Goal: Task Accomplishment & Management: Use online tool/utility

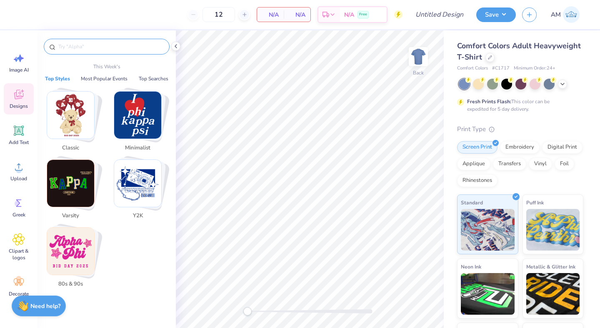
click at [76, 43] on input "text" at bounding box center [110, 46] width 107 height 8
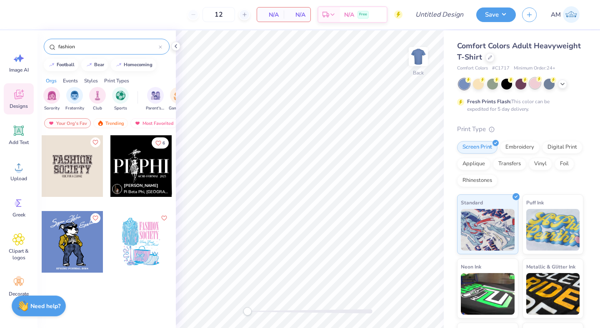
type input "fashion"
click at [536, 86] on div at bounding box center [534, 83] width 11 height 11
click at [25, 238] on div "Clipart & logos" at bounding box center [19, 247] width 30 height 38
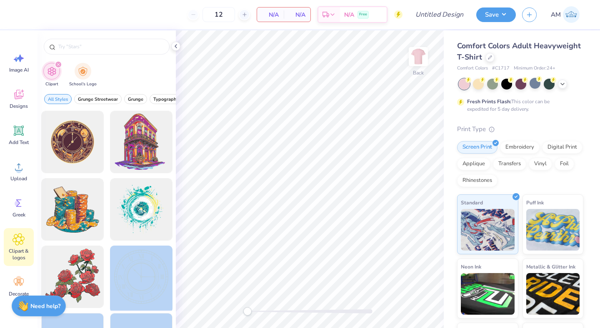
click at [310, 135] on div "12 N/A Per Item N/A Total Est. Delivery N/A Free Design Title Save AM Image AI …" at bounding box center [300, 164] width 600 height 328
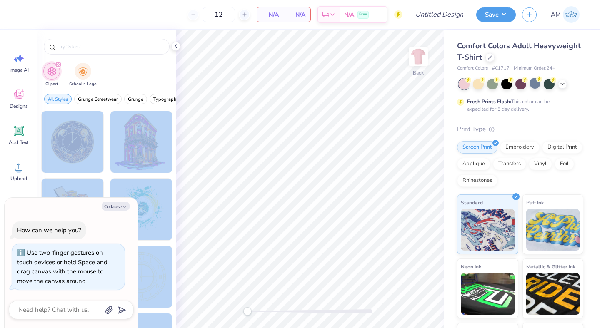
click at [239, 321] on div "Back" at bounding box center [310, 179] width 268 height 298
click at [91, 158] on div at bounding box center [72, 142] width 69 height 69
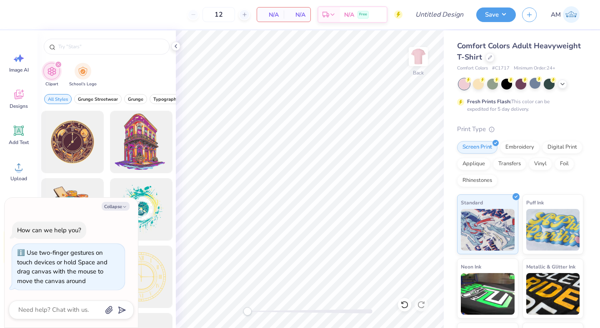
click at [115, 211] on div "Collapse How can we help you? Use two-finger gestures on touch devices or hold …" at bounding box center [71, 263] width 133 height 130
click at [115, 204] on button "Collapse" at bounding box center [116, 206] width 28 height 9
type textarea "x"
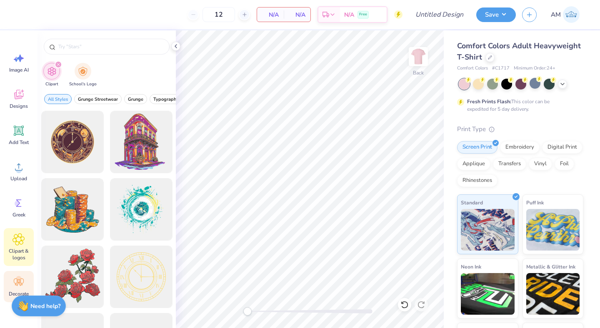
click at [17, 285] on icon at bounding box center [18, 282] width 12 height 12
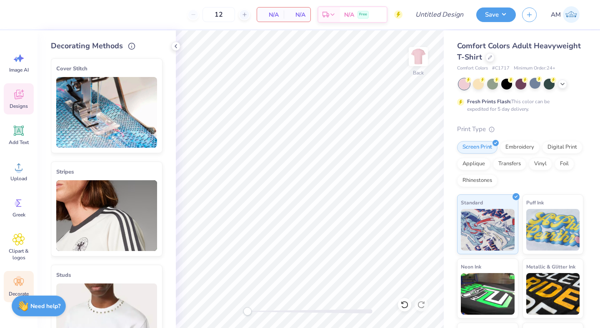
click at [15, 95] on icon at bounding box center [18, 95] width 9 height 10
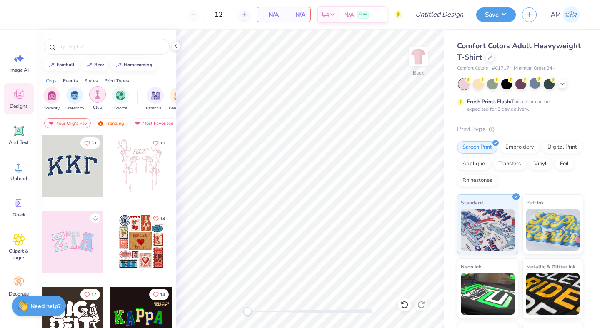
click at [98, 94] on img "filter for Club" at bounding box center [97, 95] width 9 height 10
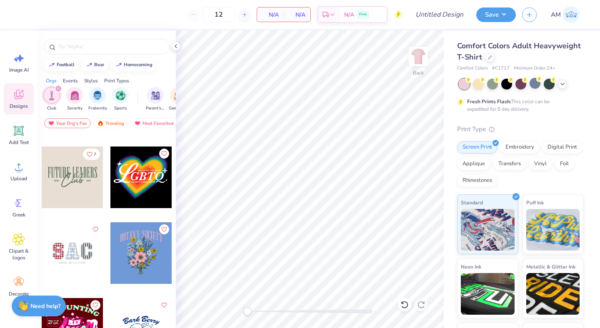
scroll to position [150, 0]
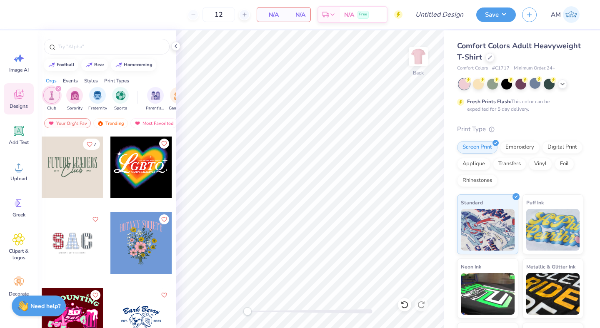
click at [80, 168] on div at bounding box center [73, 168] width 62 height 62
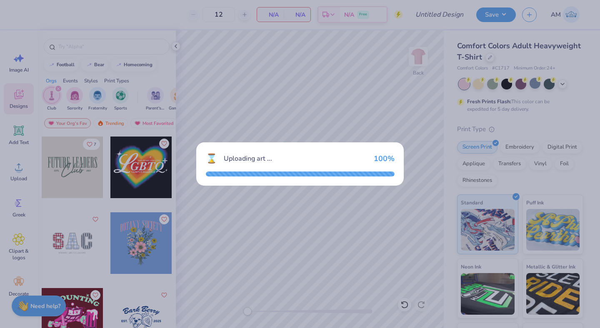
click at [291, 93] on div "⌛ Uploading art ... 100 %" at bounding box center [300, 164] width 600 height 328
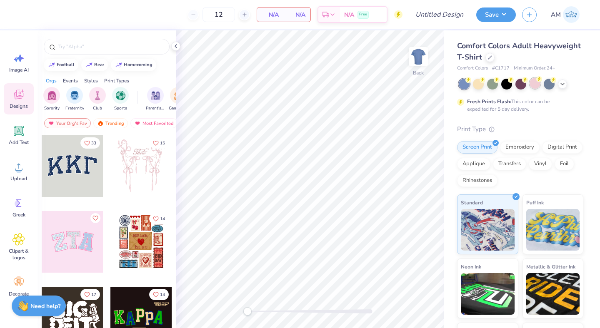
click at [539, 87] on div at bounding box center [534, 83] width 11 height 11
click at [11, 136] on div "Add Text" at bounding box center [19, 134] width 30 height 31
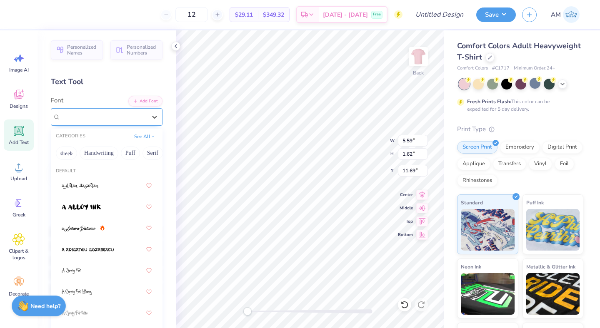
click at [116, 120] on div "Super Dream" at bounding box center [103, 116] width 87 height 13
click at [23, 236] on icon at bounding box center [18, 239] width 12 height 12
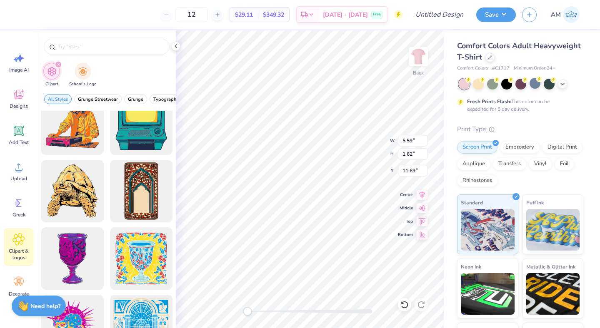
scroll to position [0, 0]
type textarea "MUFD"
click at [417, 209] on icon at bounding box center [422, 207] width 12 height 10
click at [422, 221] on icon at bounding box center [422, 220] width 12 height 10
click at [418, 209] on icon at bounding box center [422, 207] width 12 height 10
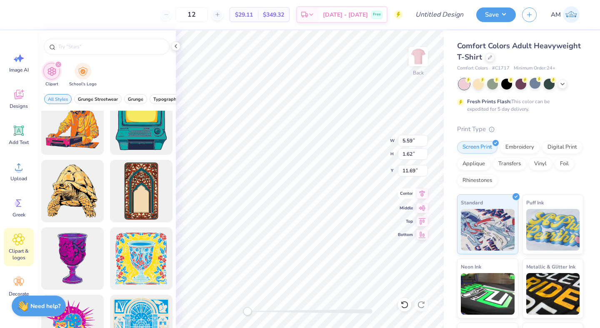
click at [416, 193] on icon at bounding box center [422, 194] width 12 height 10
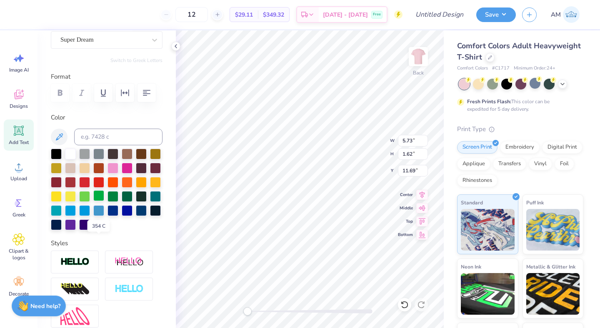
scroll to position [0, 0]
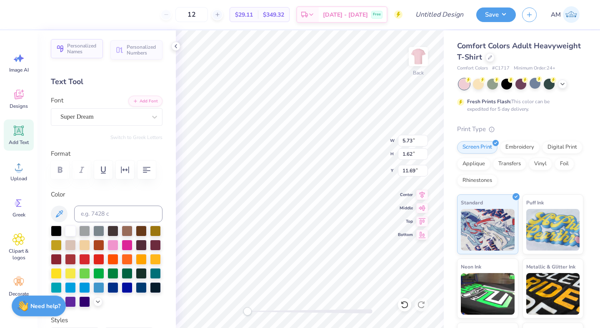
click at [79, 53] on span "Personalized Names" at bounding box center [82, 49] width 31 height 12
type input "12.43"
type input "2.00"
type input "11.50"
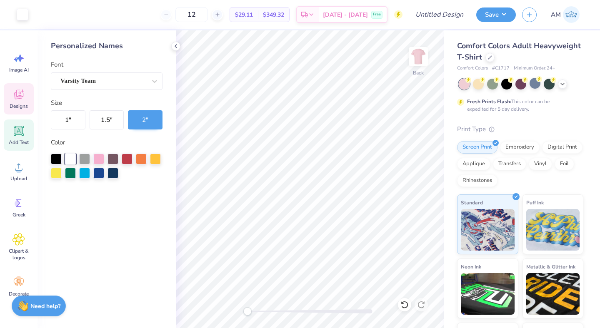
click at [22, 104] on span "Designs" at bounding box center [19, 106] width 18 height 7
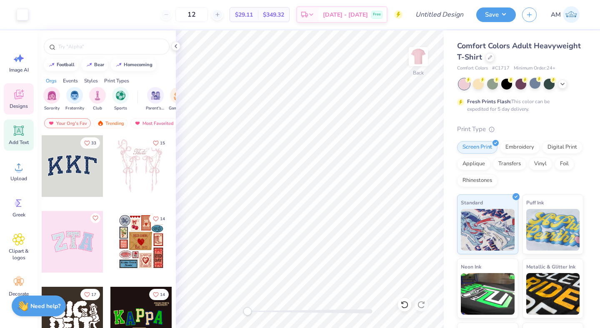
click at [15, 135] on icon at bounding box center [19, 131] width 10 height 10
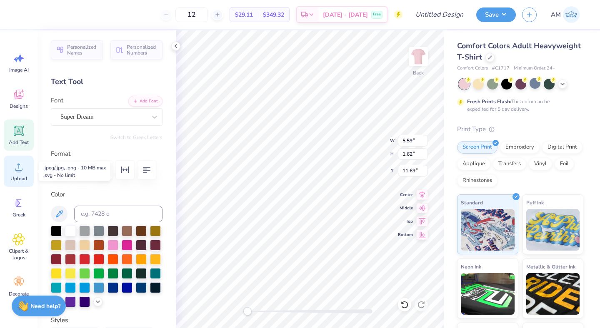
click at [22, 169] on icon at bounding box center [18, 167] width 12 height 12
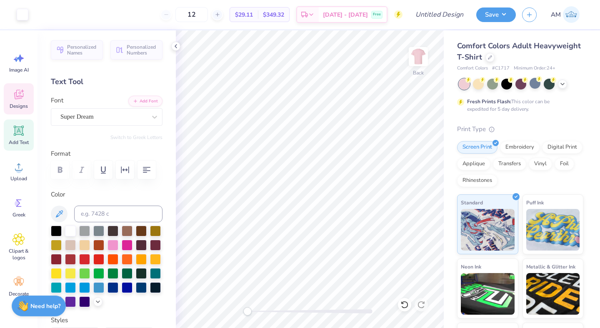
click at [20, 96] on icon at bounding box center [18, 94] width 12 height 12
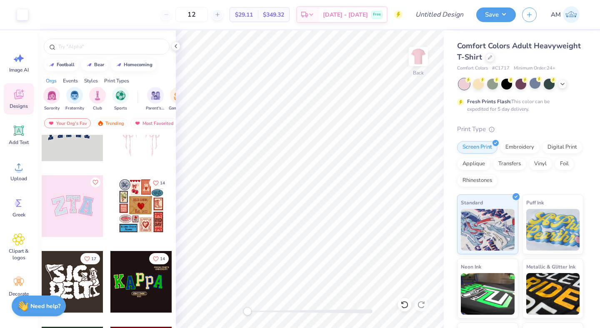
scroll to position [36, 0]
click at [140, 216] on div at bounding box center [141, 206] width 62 height 62
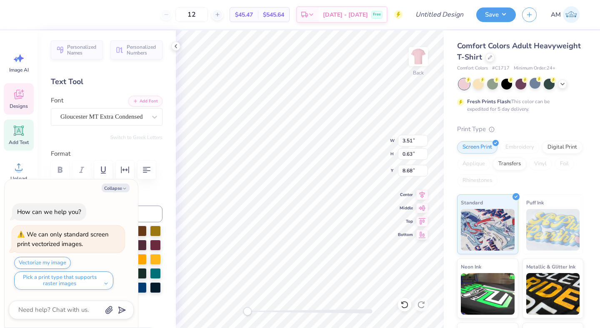
scroll to position [0, 2]
type textarea "x"
type textarea "DELTA"
type textarea "x"
type textarea "DELTA"
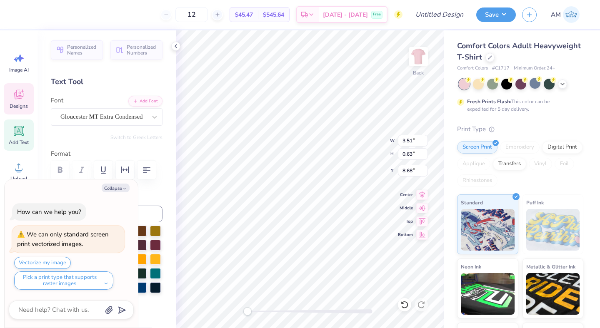
scroll to position [0, 0]
type textarea "x"
type textarea "DELT"
type textarea "x"
type textarea "DEL"
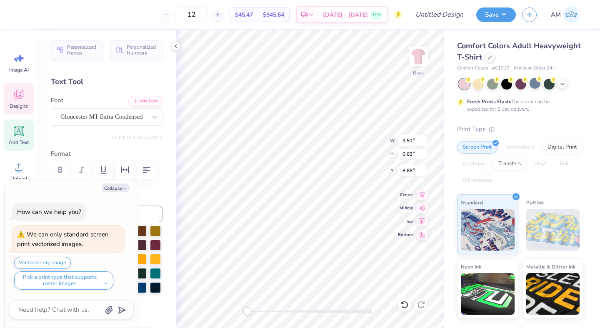
scroll to position [0, 0]
type textarea "x"
type textarea "D"
type textarea "x"
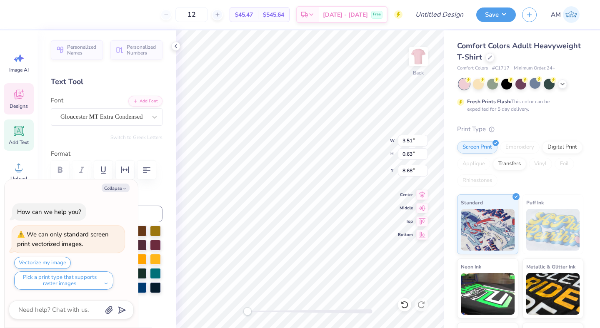
type textarea "M"
type textarea "x"
type textarea "MU"
type textarea "x"
type textarea "MUF"
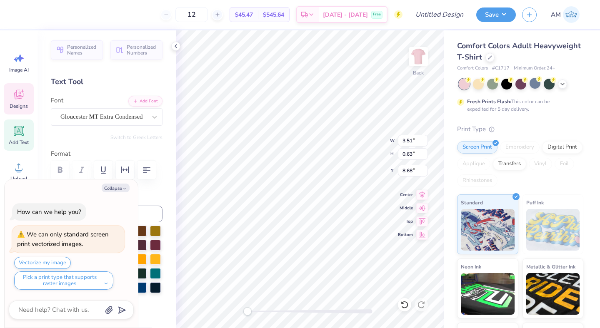
type textarea "x"
type textarea "MUF"
type textarea "x"
type textarea "MU"
type textarea "x"
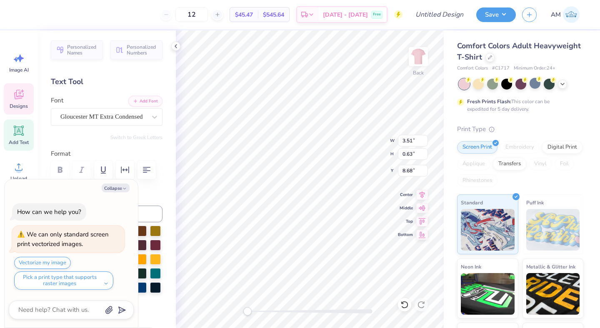
type textarea "M"
type textarea "x"
type textarea "M"
type textarea "x"
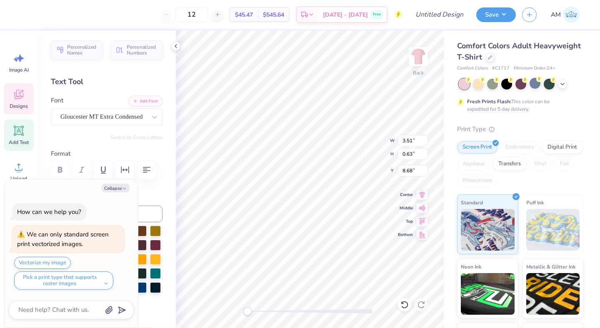
type textarea "Mi"
type textarea "x"
type textarea "Mia"
type textarea "x"
type textarea "Miam"
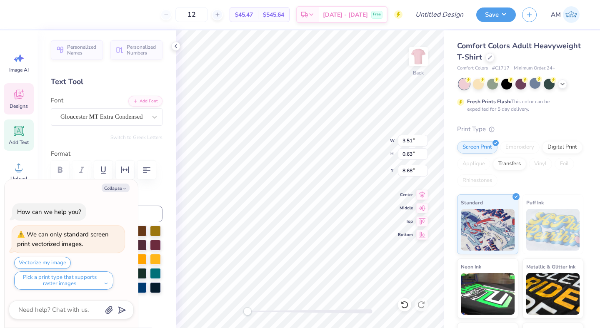
type textarea "x"
type textarea "Miami"
type textarea "x"
type textarea "Miami"
type textarea "x"
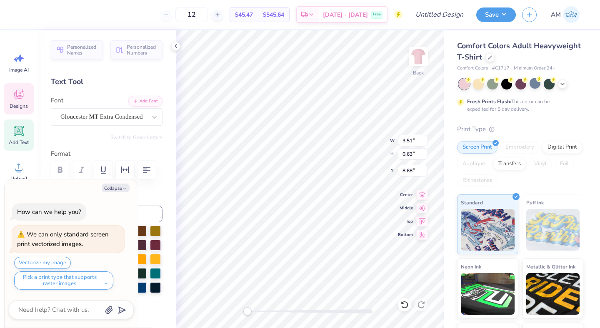
type textarea "Miami U"
type textarea "x"
type textarea "Miami Un"
type textarea "x"
type textarea "Miami Univ"
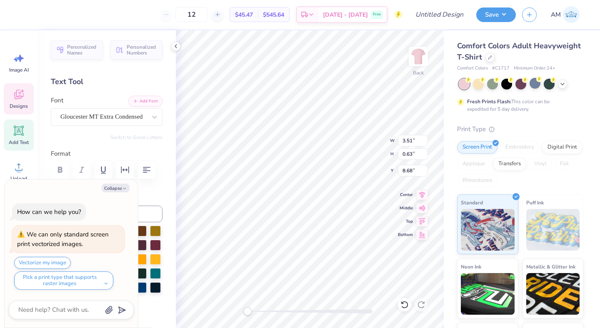
type textarea "x"
type textarea "Miami Unive"
type textarea "x"
type textarea "Miami Univers"
type textarea "x"
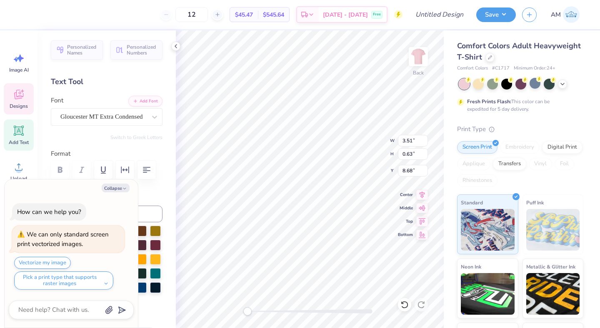
type textarea "Miami Universit"
type textarea "x"
type textarea "Miami University"
type textarea "x"
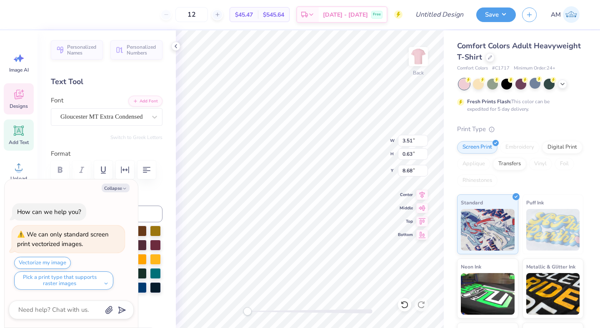
type input "1.37"
type input "0.71"
type input "11.56"
type textarea "x"
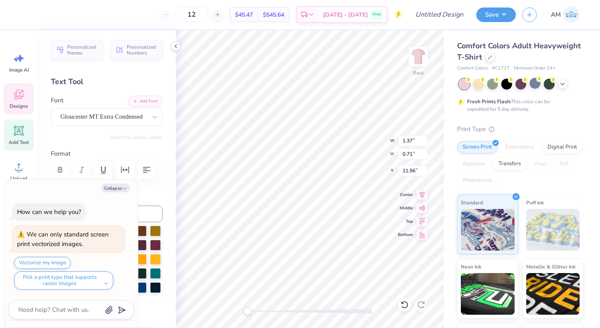
type input "1.26"
type input "0.97"
type input "11.30"
type textarea "x"
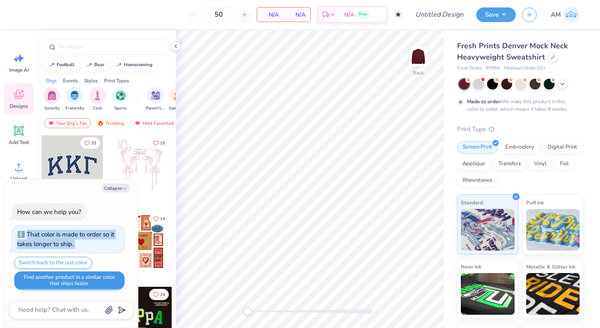
drag, startPoint x: 123, startPoint y: 212, endPoint x: 105, endPoint y: 282, distance: 72.7
click at [106, 279] on div "How can we help you? That color is made to order so it takes longer to ship. Sw…" at bounding box center [71, 247] width 125 height 100
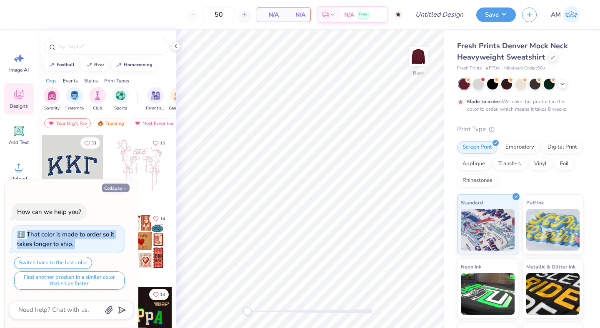
click at [114, 184] on button "Collapse" at bounding box center [116, 188] width 28 height 9
type textarea "x"
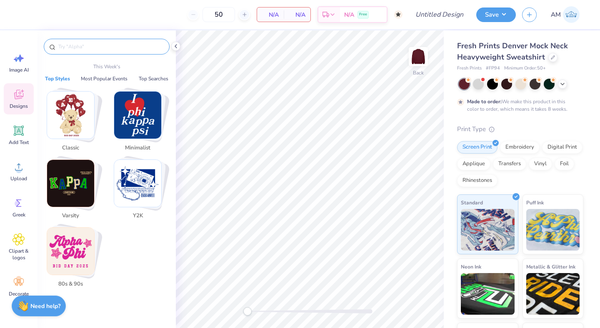
click at [108, 44] on input "text" at bounding box center [110, 46] width 107 height 8
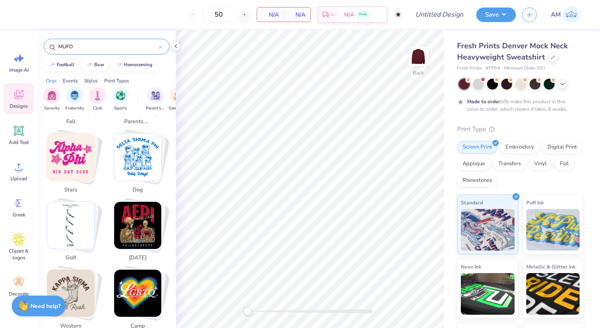
scroll to position [577, 0]
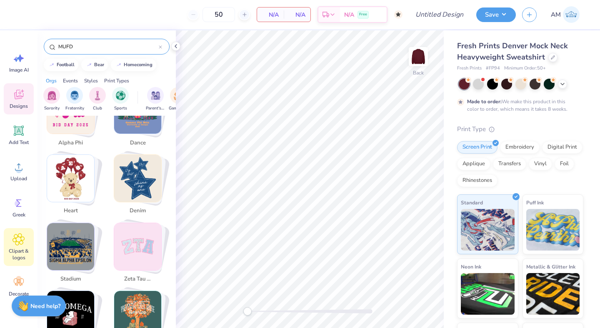
type input "MUFD"
click at [23, 238] on icon at bounding box center [18, 239] width 12 height 12
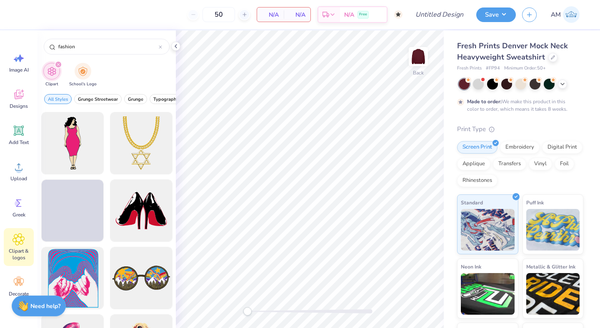
scroll to position [2225, 0]
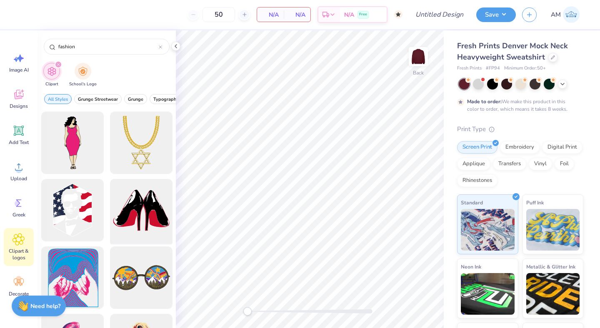
type input "fashion"
click at [143, 212] on div at bounding box center [141, 210] width 69 height 69
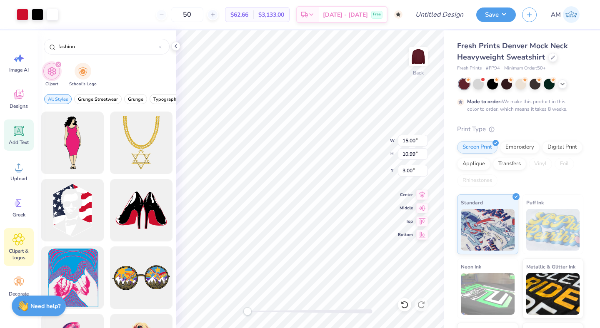
click at [12, 137] on div "Add Text" at bounding box center [19, 134] width 30 height 31
type input "5.84"
type input "1.69"
type input "9.15"
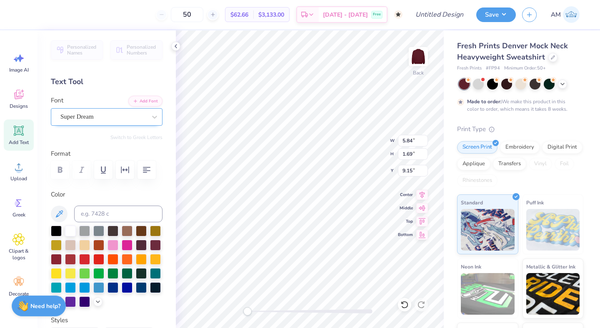
click at [103, 112] on div at bounding box center [103, 116] width 86 height 11
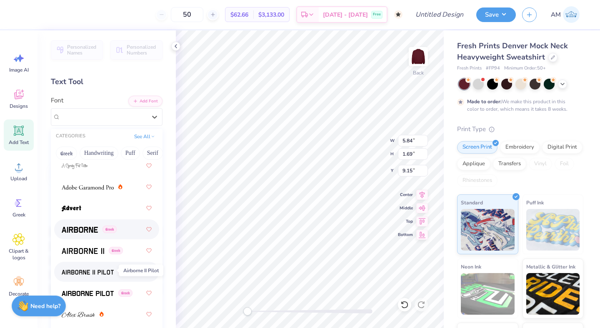
scroll to position [142, 0]
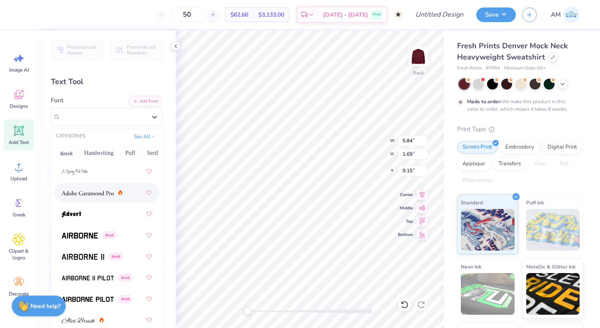
click at [90, 184] on div at bounding box center [106, 193] width 105 height 20
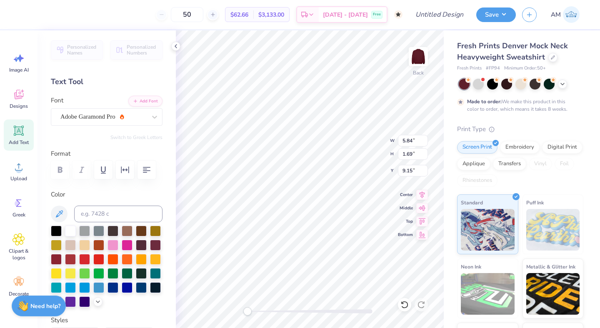
type textarea "MUF&D"
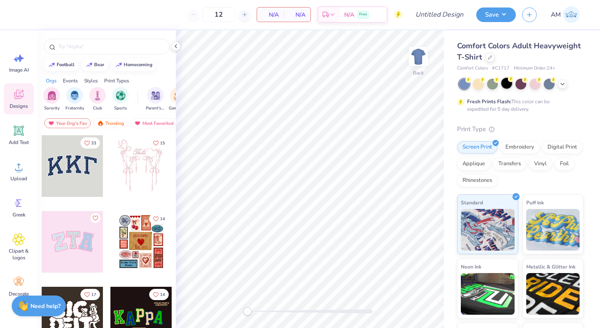
click at [509, 85] on div at bounding box center [506, 83] width 11 height 11
click at [560, 81] on icon at bounding box center [562, 83] width 7 height 7
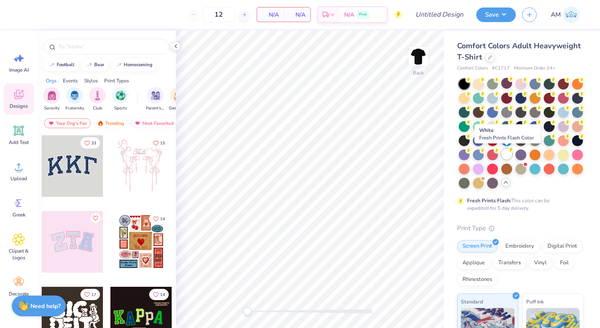
click at [507, 156] on div at bounding box center [506, 154] width 11 height 11
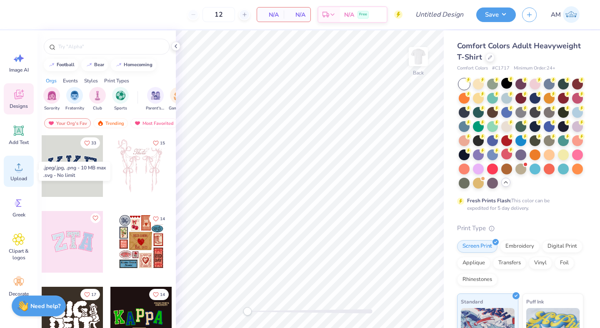
click at [20, 164] on icon at bounding box center [18, 167] width 7 height 7
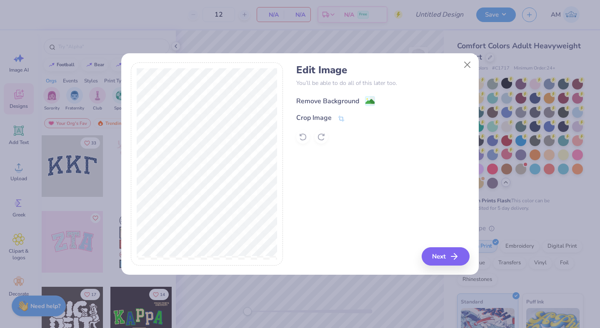
click at [335, 97] on div "Remove Background" at bounding box center [327, 101] width 63 height 10
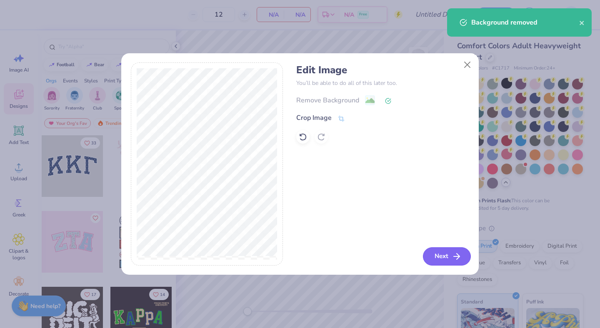
click at [441, 259] on button "Next" at bounding box center [447, 256] width 48 height 18
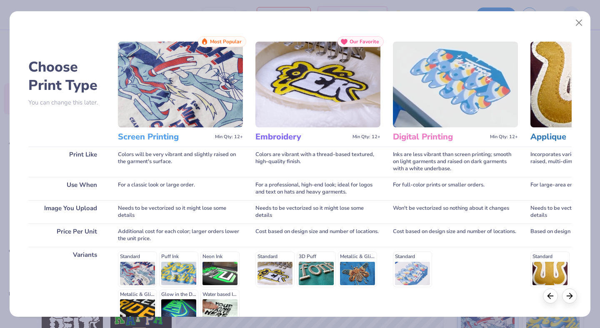
click at [164, 78] on img at bounding box center [180, 85] width 125 height 86
click at [135, 134] on h3 "Screen Printing" at bounding box center [165, 137] width 94 height 11
click at [562, 295] on div at bounding box center [569, 294] width 15 height 15
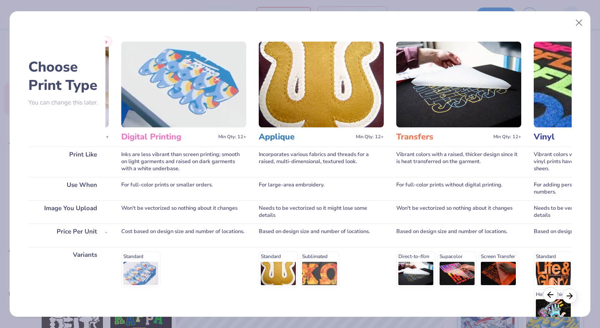
click at [547, 295] on icon at bounding box center [549, 294] width 9 height 9
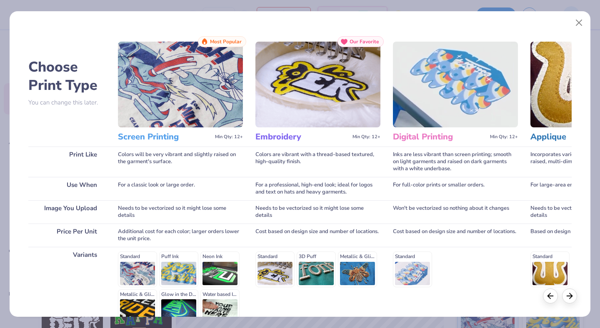
click at [176, 80] on img at bounding box center [180, 85] width 125 height 86
click at [197, 184] on div "For a classic look or large order." at bounding box center [180, 188] width 125 height 23
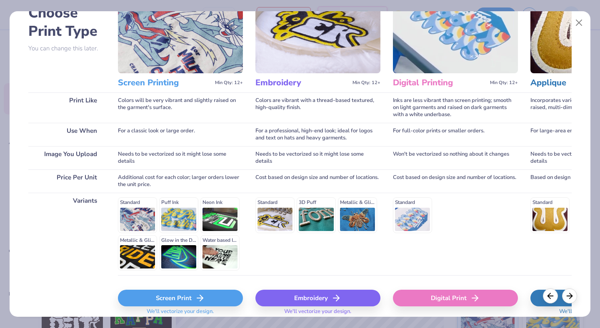
click at [139, 217] on div "Standard Puff Ink Neon Ink Metallic & Glitter Ink Glow in the Dark Ink Water ba…" at bounding box center [180, 233] width 125 height 73
click at [179, 299] on div "Screen Print" at bounding box center [180, 298] width 125 height 17
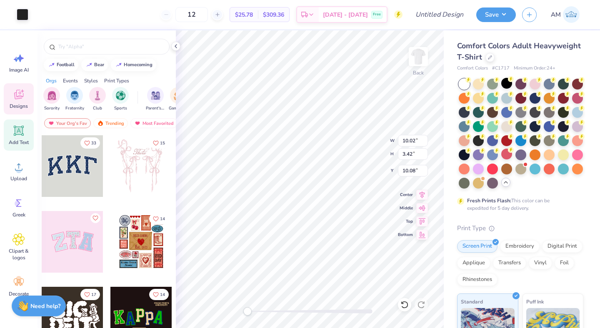
click at [21, 146] on div "Add Text" at bounding box center [19, 134] width 30 height 31
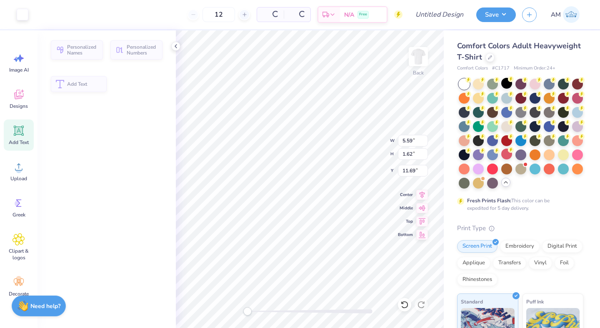
type input "5.59"
type input "1.62"
type input "11.69"
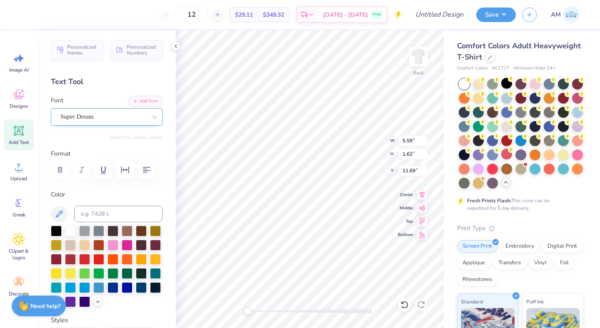
click at [118, 116] on div "Super Dream" at bounding box center [103, 116] width 87 height 13
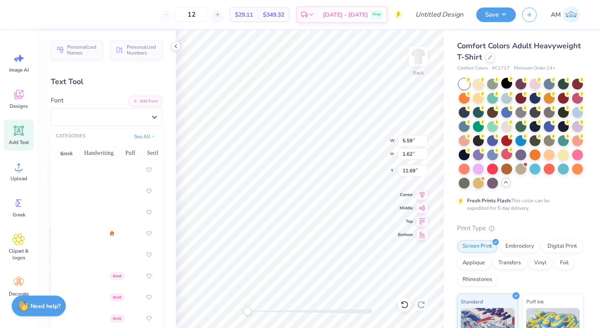
scroll to position [108, 0]
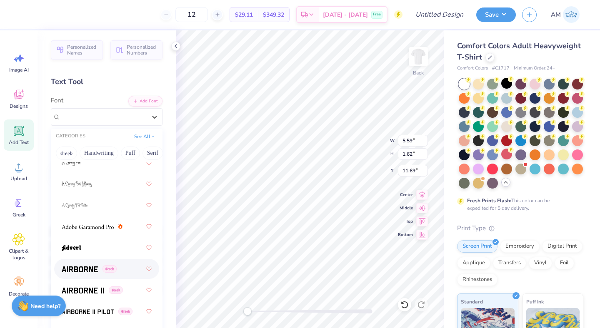
click at [88, 275] on div "Greek" at bounding box center [107, 268] width 90 height 15
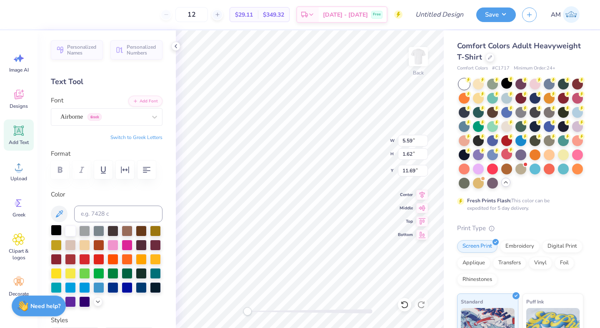
click at [54, 229] on div at bounding box center [56, 230] width 11 height 11
type textarea "BROTHERS"
click at [415, 60] on img at bounding box center [417, 56] width 33 height 33
click at [18, 127] on icon at bounding box center [19, 131] width 10 height 10
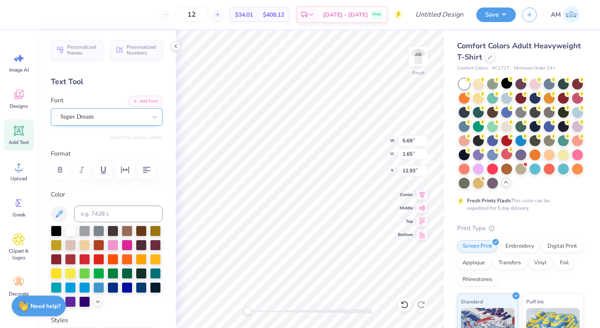
click at [115, 113] on div "Super Dream" at bounding box center [103, 116] width 87 height 13
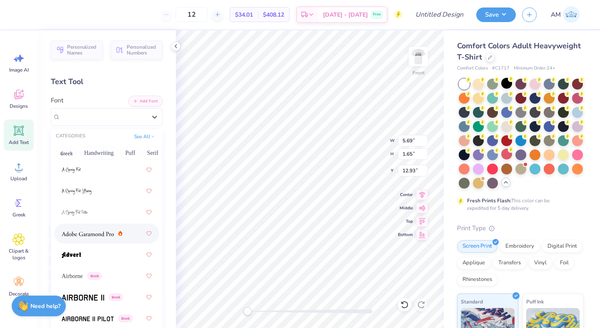
scroll to position [131, 0]
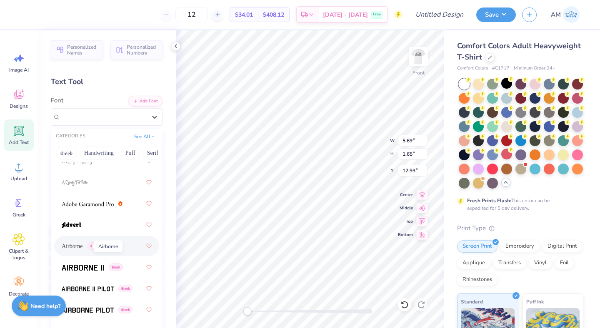
click at [75, 248] on span "Airborne" at bounding box center [72, 246] width 21 height 9
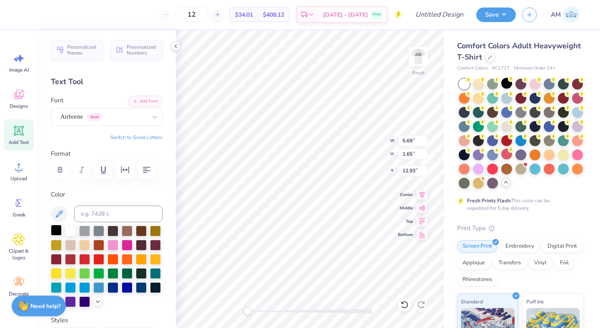
click at [56, 230] on div at bounding box center [56, 230] width 11 height 11
type textarea "DST Charity bash"
click at [144, 167] on icon "button" at bounding box center [147, 170] width 10 height 10
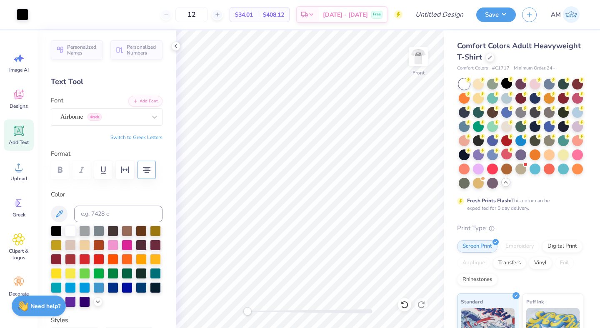
click at [23, 139] on div "Add Text" at bounding box center [19, 134] width 30 height 31
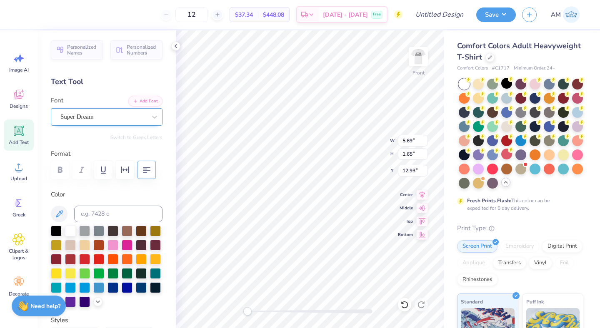
click at [109, 119] on div "Super Dream" at bounding box center [103, 116] width 87 height 13
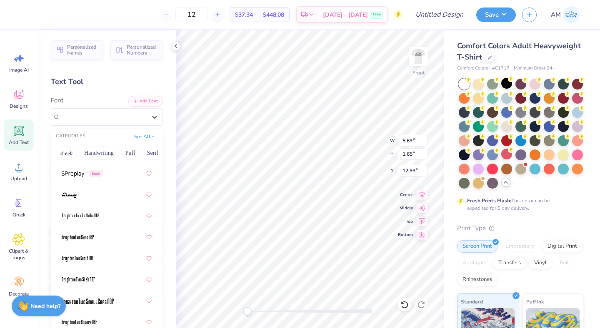
scroll to position [1013, 0]
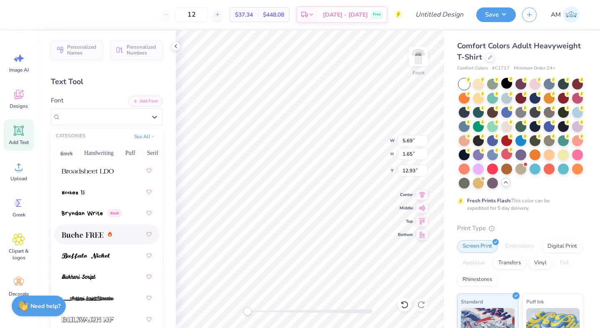
click at [95, 240] on div at bounding box center [107, 234] width 90 height 15
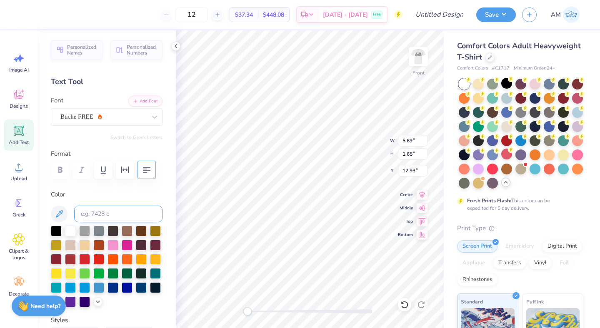
scroll to position [0, 0]
type textarea "190122"
click at [87, 110] on div "Buche FREE" at bounding box center [107, 116] width 112 height 17
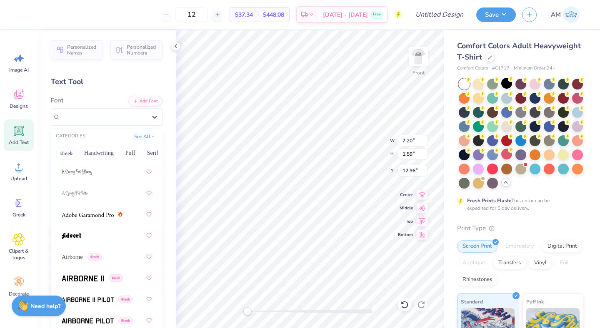
scroll to position [162, 0]
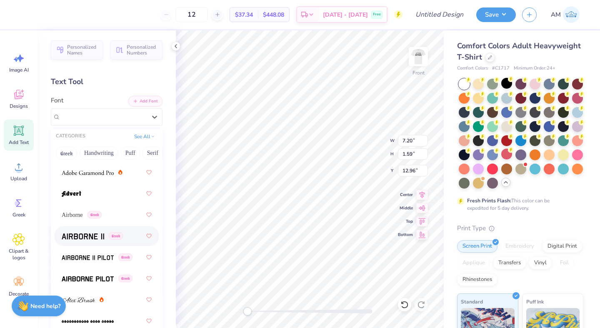
click at [91, 232] on span at bounding box center [83, 236] width 42 height 9
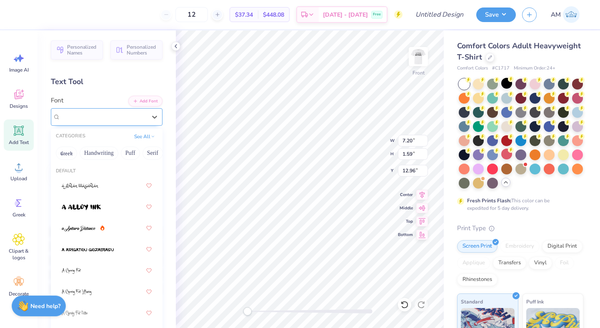
click at [105, 117] on div "Airborne II Greek" at bounding box center [103, 116] width 87 height 13
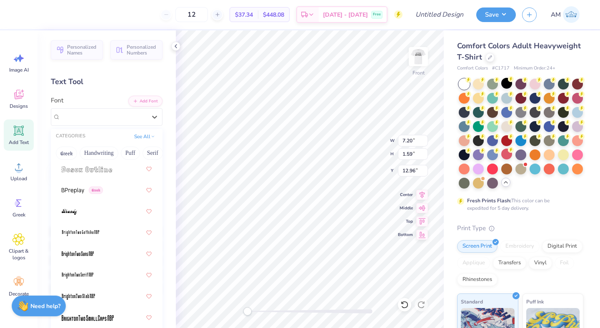
scroll to position [975, 0]
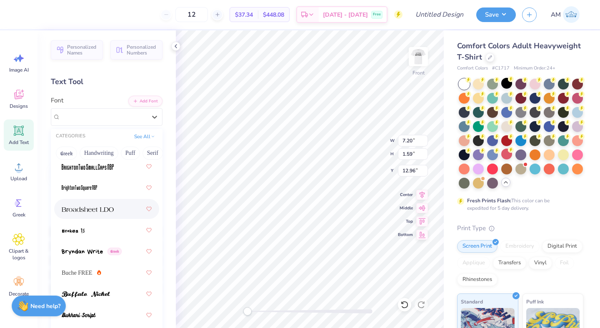
click at [95, 210] on img at bounding box center [88, 210] width 52 height 6
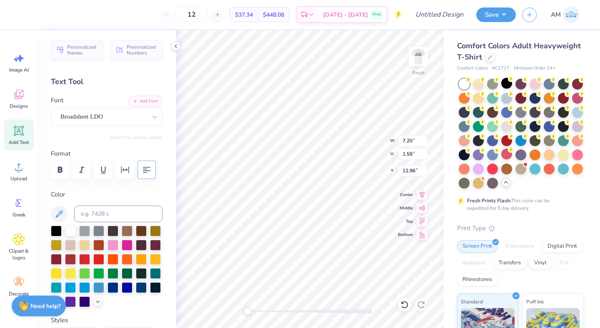
scroll to position [0, 1]
type textarea "[DATE]"
click at [535, 97] on div at bounding box center [534, 97] width 11 height 11
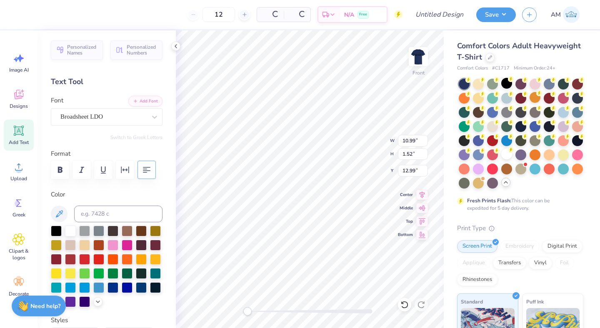
type input "10.99"
type input "1.52"
type input "12.99"
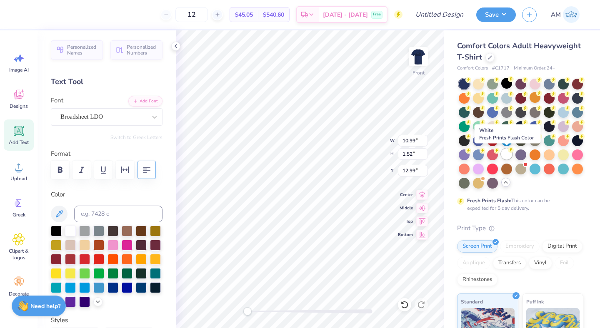
click at [508, 153] on div at bounding box center [506, 154] width 11 height 11
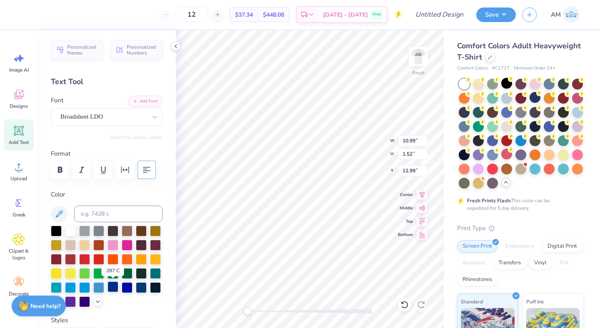
click at [109, 287] on div at bounding box center [112, 286] width 11 height 11
type input "13.19"
type input "4.18"
type input "3.35"
click at [127, 281] on div at bounding box center [127, 286] width 11 height 11
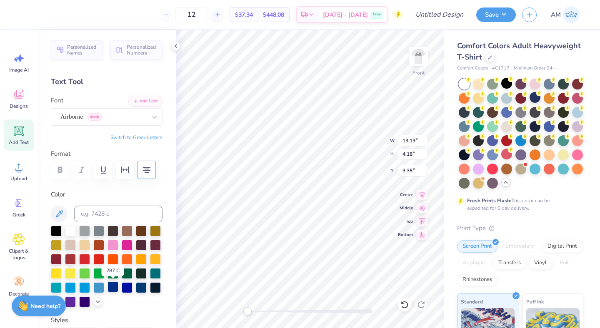
click at [112, 288] on div at bounding box center [112, 286] width 11 height 11
click at [114, 288] on div at bounding box center [112, 286] width 11 height 11
type input "13.19"
type input "4.18"
type input "3.35"
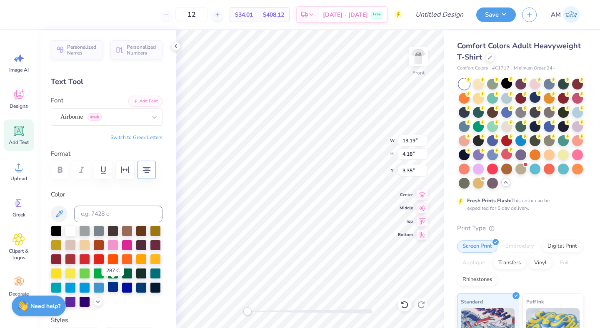
click at [107, 289] on div at bounding box center [112, 286] width 11 height 11
type textarea "[DATE] [US_STATE]"
type textarea "[DATE]"
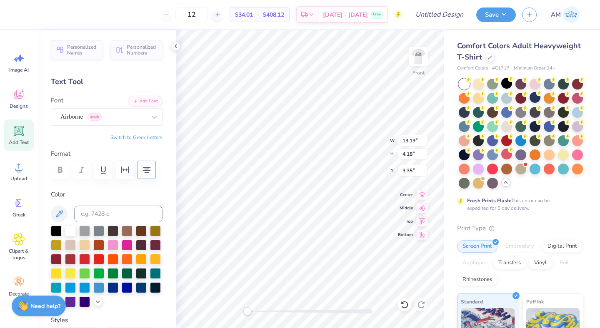
type input "7.11"
type input "0.98"
type input "13.26"
type textarea "[DOMAIN_NAME][URL]"
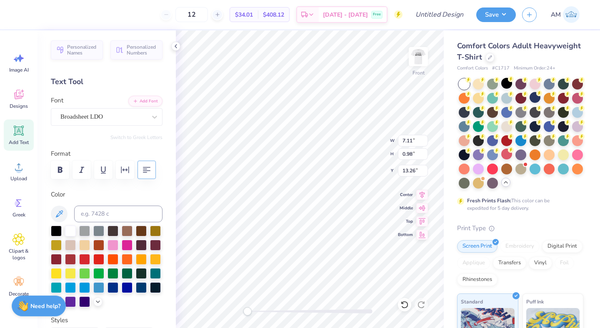
scroll to position [0, 0]
click at [487, 168] on div "12 $34.01 Per Item $408.12 Total Est. Delivery [DATE] - [DATE] Free Design Titl…" at bounding box center [300, 164] width 600 height 328
click at [19, 144] on span "Add Text" at bounding box center [19, 142] width 20 height 7
type textarea "[DATE]"
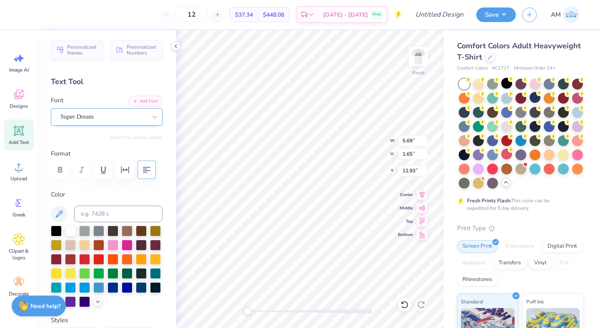
click at [107, 120] on div "Super Dream" at bounding box center [103, 116] width 87 height 13
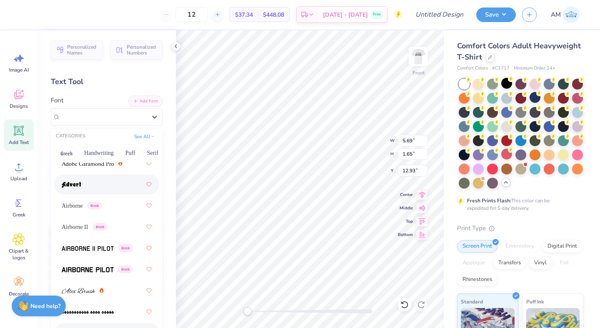
scroll to position [171, 0]
click at [81, 207] on span "Airborne" at bounding box center [72, 206] width 21 height 9
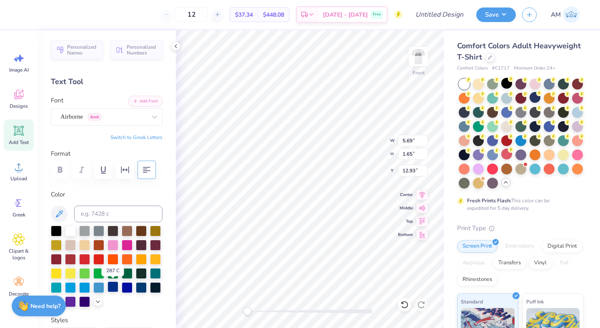
click at [109, 289] on div at bounding box center [112, 286] width 11 height 11
click at [18, 134] on icon at bounding box center [19, 131] width 8 height 8
type textarea "[US_STATE]"
click at [112, 288] on div at bounding box center [112, 286] width 11 height 11
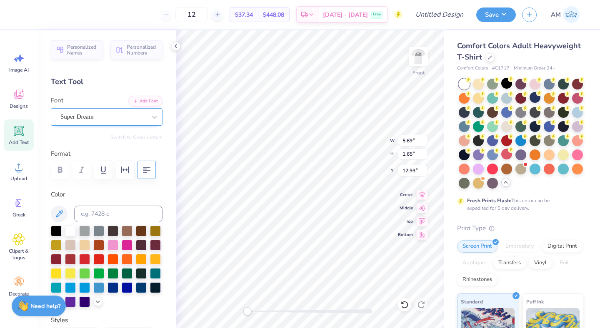
click at [81, 124] on div "Super Dream" at bounding box center [107, 116] width 112 height 17
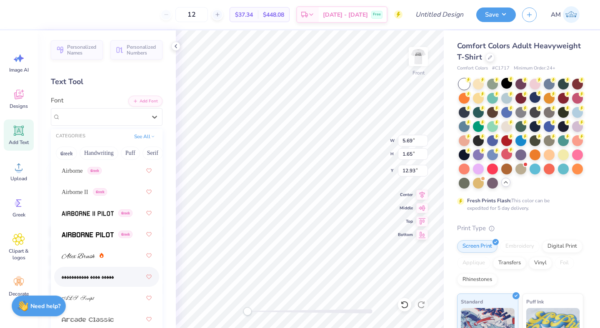
scroll to position [201, 0]
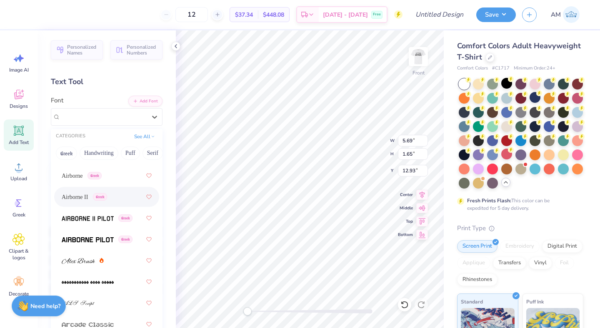
click at [94, 193] on div "Airborne II Greek" at bounding box center [84, 197] width 45 height 9
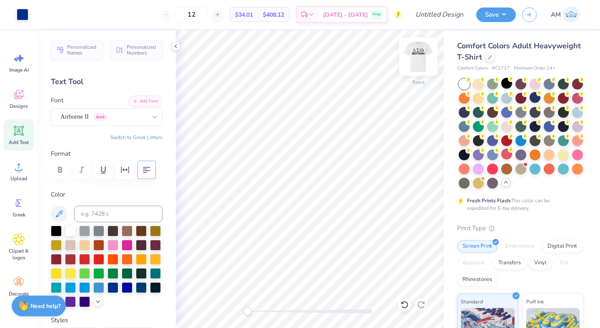
click at [416, 60] on img at bounding box center [417, 56] width 33 height 33
click at [413, 51] on img at bounding box center [417, 56] width 33 height 33
